Goal: Navigation & Orientation: Find specific page/section

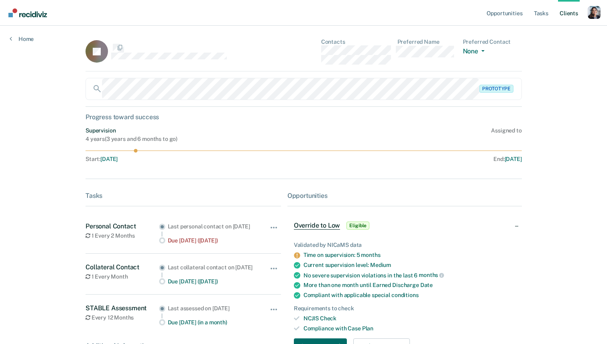
scroll to position [0, 0]
click at [594, 12] on div "Profile dropdown button" at bounding box center [593, 12] width 13 height 13
click at [540, 33] on link "Profile" at bounding box center [561, 32] width 65 height 7
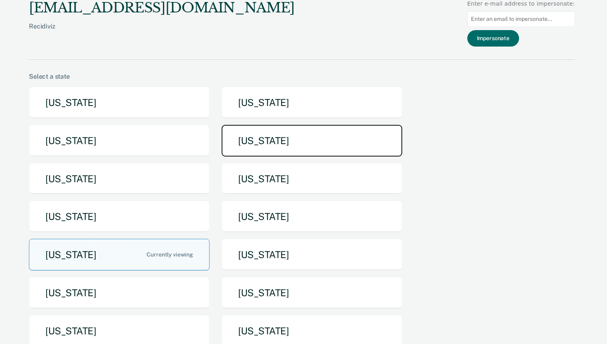
click at [302, 148] on button "[US_STATE]" at bounding box center [311, 141] width 181 height 32
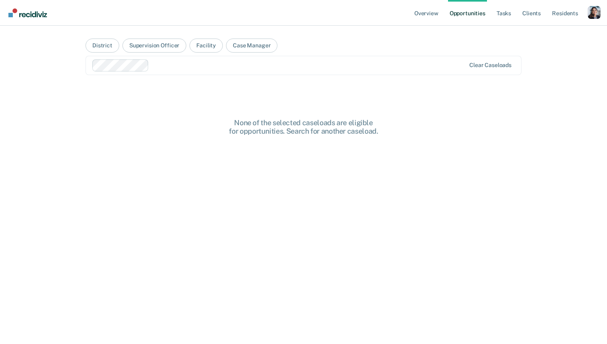
click at [593, 12] on div "Profile dropdown button" at bounding box center [593, 12] width 13 height 13
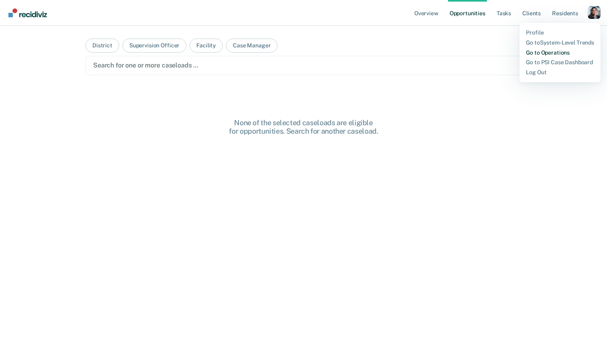
click at [559, 52] on link "Go to Operations" at bounding box center [560, 52] width 68 height 7
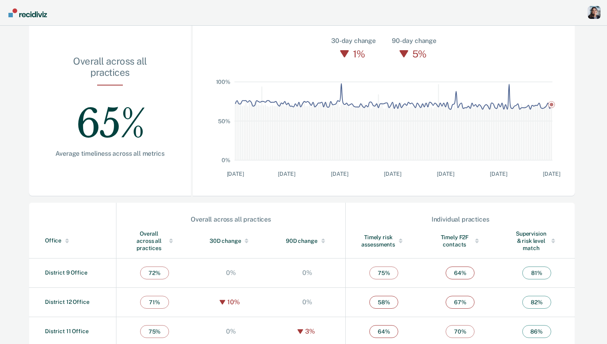
scroll to position [99, 0]
